Goal: Task Accomplishment & Management: Manage account settings

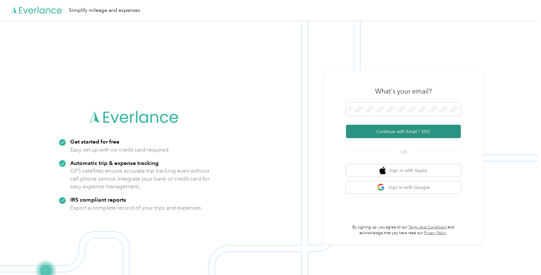
click at [401, 130] on button "Continue with Email / SSO" at bounding box center [403, 131] width 115 height 13
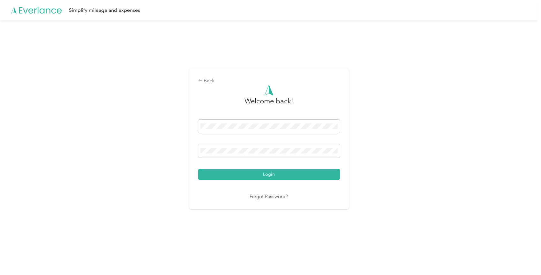
click at [267, 175] on button "Login" at bounding box center [269, 174] width 142 height 11
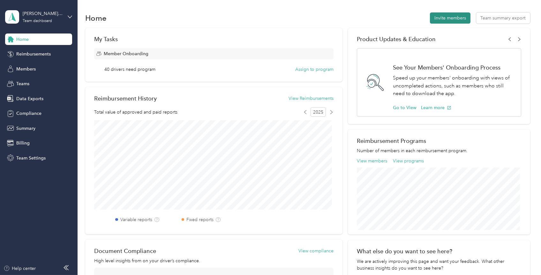
click at [459, 19] on button "Invite members" at bounding box center [450, 17] width 41 height 11
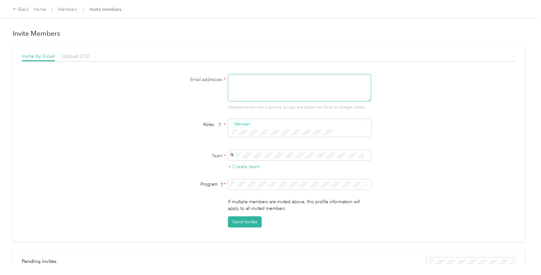
click at [280, 82] on textarea at bounding box center [299, 87] width 143 height 27
paste textarea "sadracgarcia07@gmail.com"
type textarea "sadracgarcia07@gmail.com"
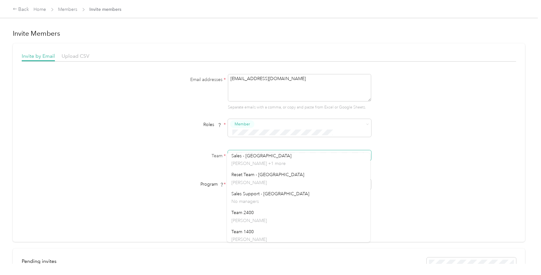
scroll to position [532, 0]
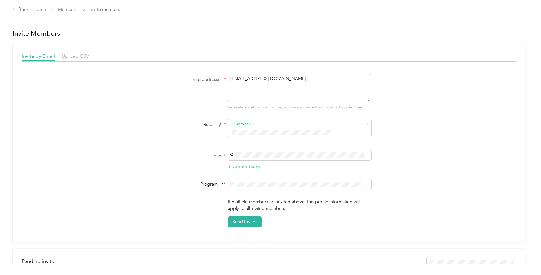
click at [283, 162] on div "Reset Team - Fresno Young Lee" at bounding box center [298, 162] width 134 height 15
click at [293, 181] on span at bounding box center [299, 184] width 143 height 10
click at [261, 222] on div "FAVR Group 1 2024 (FAVR)" at bounding box center [298, 221] width 134 height 7
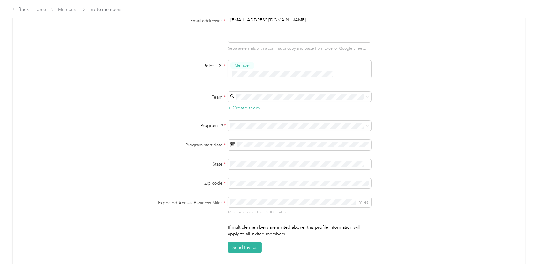
scroll to position [71, 0]
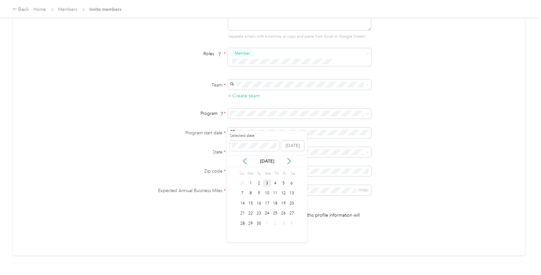
click at [268, 183] on div "3" at bounding box center [267, 183] width 8 height 8
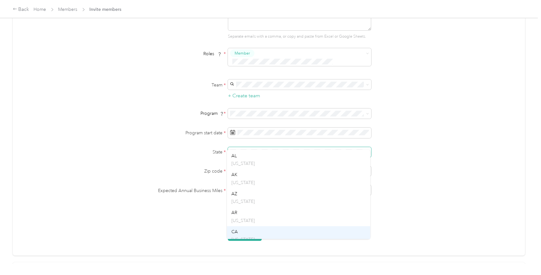
scroll to position [35, 0]
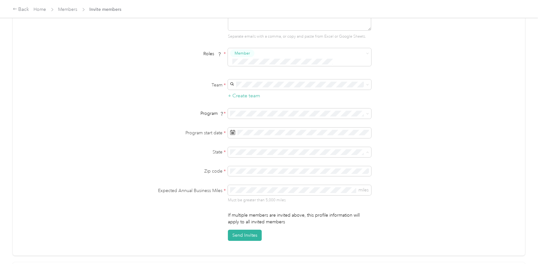
click at [254, 216] on div "CA California" at bounding box center [298, 219] width 134 height 15
click at [248, 230] on button "Send Invites" at bounding box center [245, 235] width 34 height 11
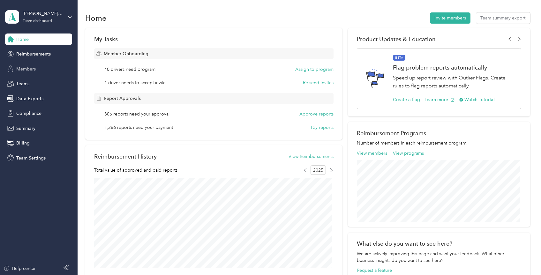
click at [23, 70] on span "Members" at bounding box center [25, 69] width 19 height 7
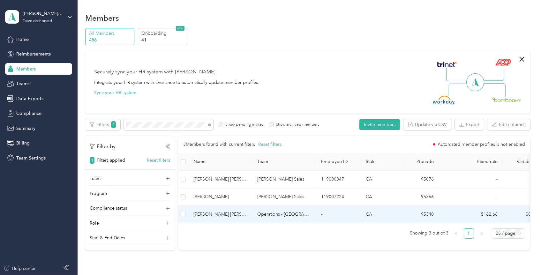
click at [233, 213] on span "[PERSON_NAME] [PERSON_NAME]" at bounding box center [220, 214] width 54 height 7
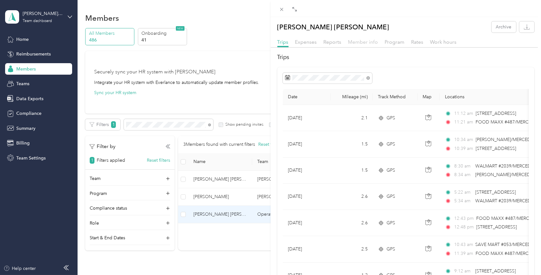
click at [365, 41] on span "Member info" at bounding box center [363, 42] width 30 height 6
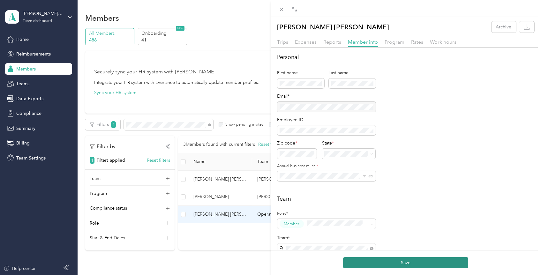
click at [424, 267] on button "Save" at bounding box center [405, 262] width 125 height 11
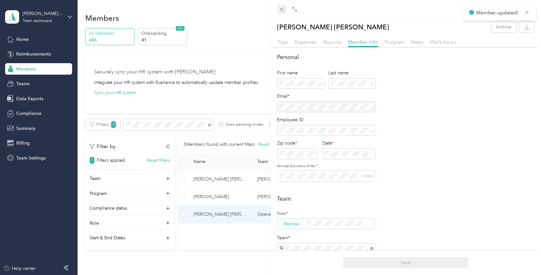
click at [279, 11] on icon at bounding box center [281, 9] width 5 height 5
